Goal: Contribute content: Add original content to the website for others to see

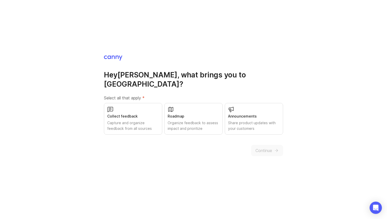
click at [145, 114] on div "Collect feedback" at bounding box center [133, 117] width 52 height 6
click at [266, 148] on span "Continue" at bounding box center [263, 151] width 17 height 6
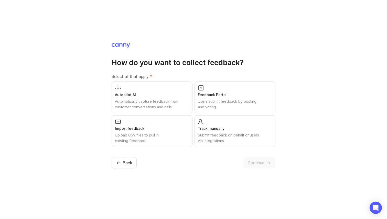
click at [253, 140] on div "Submit feedback on behalf of users via integrations" at bounding box center [235, 138] width 74 height 11
click at [242, 96] on div "Feedback Portal" at bounding box center [235, 95] width 74 height 6
click at [150, 97] on div "Autopilot AI" at bounding box center [152, 95] width 74 height 6
click at [159, 133] on div "Upload CSV files to pull in existing feedback" at bounding box center [152, 138] width 74 height 11
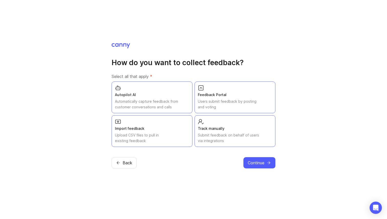
click at [261, 160] on span "Continue" at bounding box center [256, 163] width 17 height 6
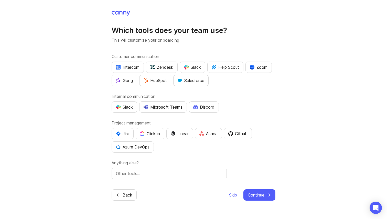
click at [265, 69] on div "Zoom" at bounding box center [259, 67] width 18 height 6
click at [191, 67] on div "Slack" at bounding box center [192, 67] width 17 height 6
click at [130, 108] on div "Slack" at bounding box center [124, 107] width 17 height 6
click at [121, 133] on div "Jira" at bounding box center [122, 134] width 13 height 6
click at [189, 133] on div "Linear" at bounding box center [180, 134] width 18 height 6
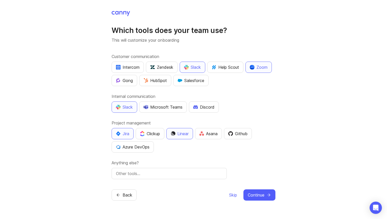
click at [230, 194] on span "Skip" at bounding box center [233, 195] width 8 height 6
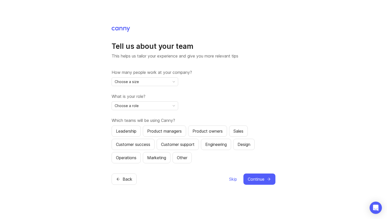
click at [229, 180] on span "Skip" at bounding box center [233, 179] width 8 height 6
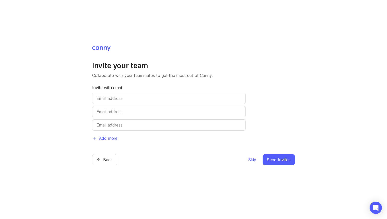
click at [248, 160] on span "Skip" at bounding box center [252, 160] width 8 height 6
click at [252, 158] on span "Skip" at bounding box center [252, 160] width 8 height 6
click at [252, 160] on span "Skip" at bounding box center [252, 160] width 8 height 6
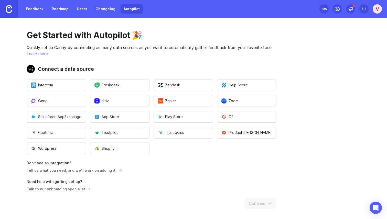
scroll to position [2, 0]
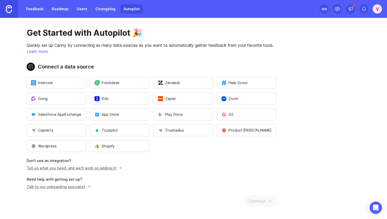
click at [167, 46] on p "Quickly set up Canny by connecting as many data sources as you want to automati…" at bounding box center [152, 45] width 250 height 6
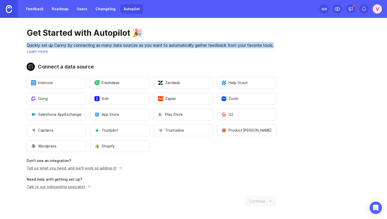
click at [167, 46] on p "Quickly set up Canny by connecting as many data sources as you want to automati…" at bounding box center [152, 45] width 250 height 6
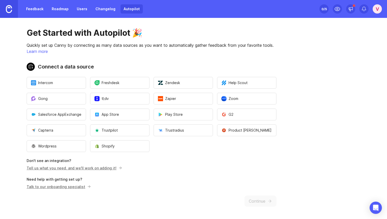
click at [131, 189] on div "Get Started with Autopilot 🎉 Quickly set up Canny by connecting as many data so…" at bounding box center [151, 118] width 303 height 204
click at [40, 8] on link "Feedback" at bounding box center [35, 8] width 24 height 9
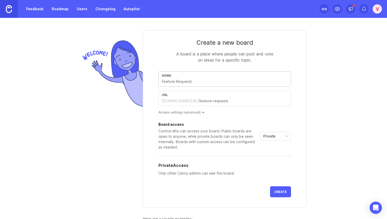
click at [194, 83] on input "text" at bounding box center [225, 82] width 126 height 6
type input "f"
type input "fe"
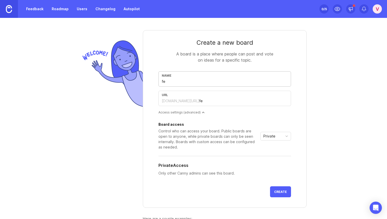
type input "fea"
type input "fea5"
type input "fea"
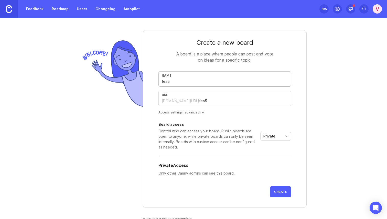
type input "fea"
type input "feat"
type input "featu"
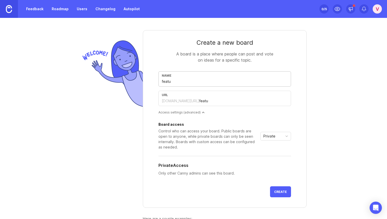
type input "featur"
type input "feature"
type input "feature-r"
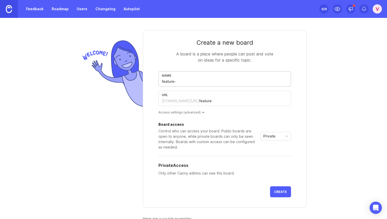
type input "feature-r"
type input "feature-re"
type input "feature-req"
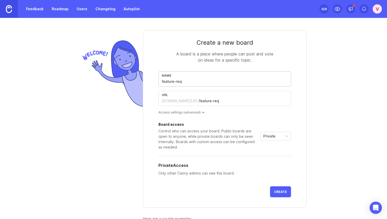
type input "feature-requ"
type input "feature-reque"
type input "feature-reques"
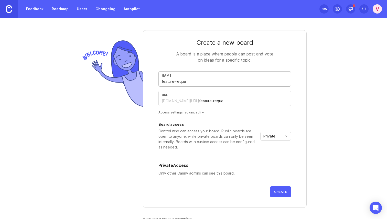
type input "feature-reques"
type input "feature-request"
type input "feature-requests"
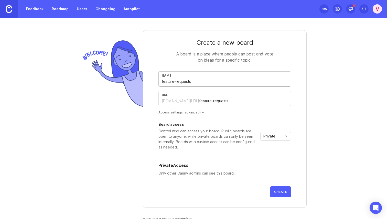
type input "feature-requests"
click at [280, 189] on button "Create" at bounding box center [280, 191] width 21 height 11
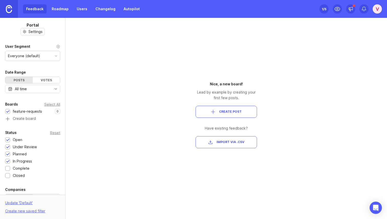
click at [41, 79] on div "Votes" at bounding box center [46, 80] width 27 height 6
click at [19, 79] on div "Posts" at bounding box center [18, 80] width 27 height 6
click at [43, 79] on div "Votes" at bounding box center [46, 80] width 27 height 6
click at [199, 107] on button "Create Post" at bounding box center [225, 112] width 61 height 12
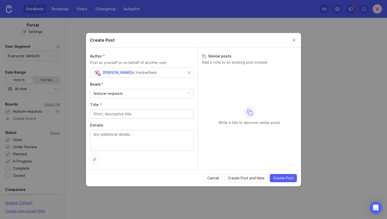
click at [159, 111] on input "Title *" at bounding box center [141, 114] width 97 height 6
type input "test"
click at [284, 178] on span "Create Post" at bounding box center [283, 178] width 20 height 5
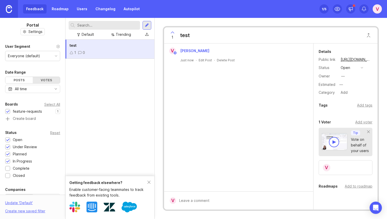
click at [338, 166] on div "V" at bounding box center [345, 167] width 54 height 15
